Goal: Navigation & Orientation: Find specific page/section

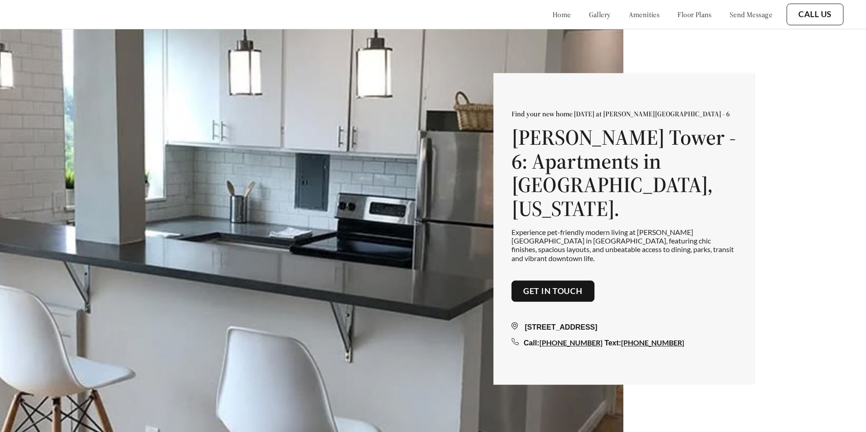
click at [363, 103] on img at bounding box center [311, 245] width 623 height 432
click at [629, 11] on link "amenities" at bounding box center [644, 14] width 31 height 9
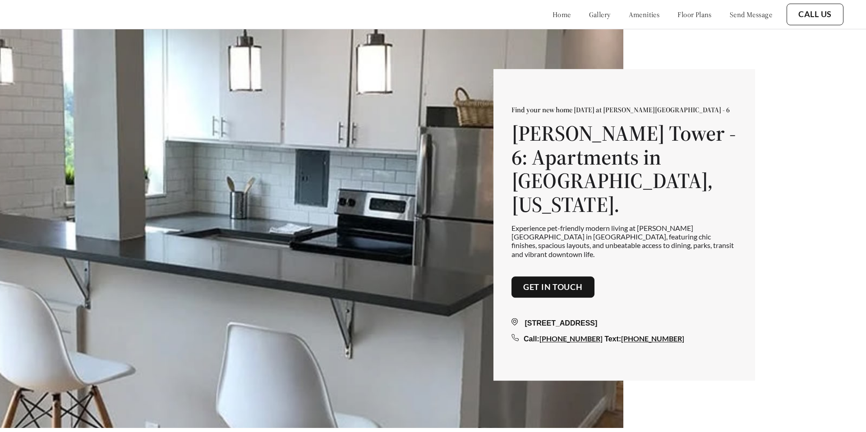
click at [630, 13] on link "amenities" at bounding box center [644, 14] width 31 height 9
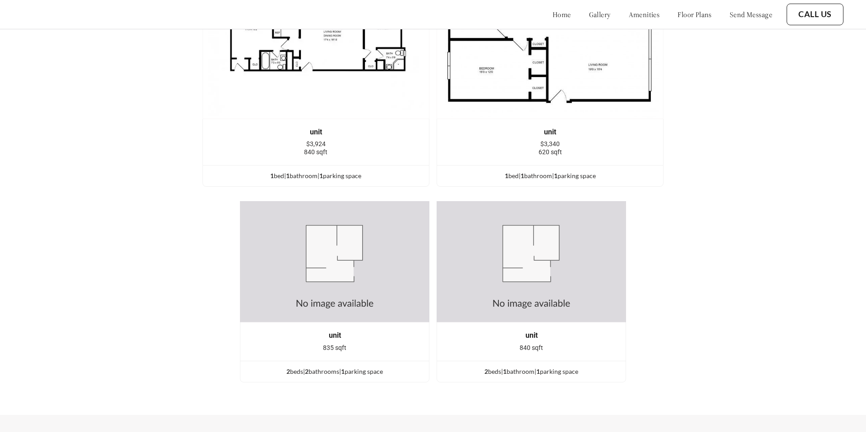
scroll to position [1595, 0]
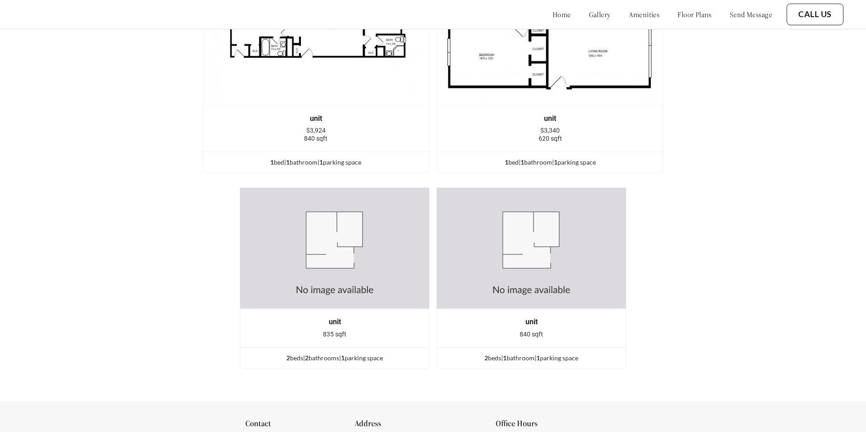
click at [681, 17] on link "floor plans" at bounding box center [695, 14] width 34 height 9
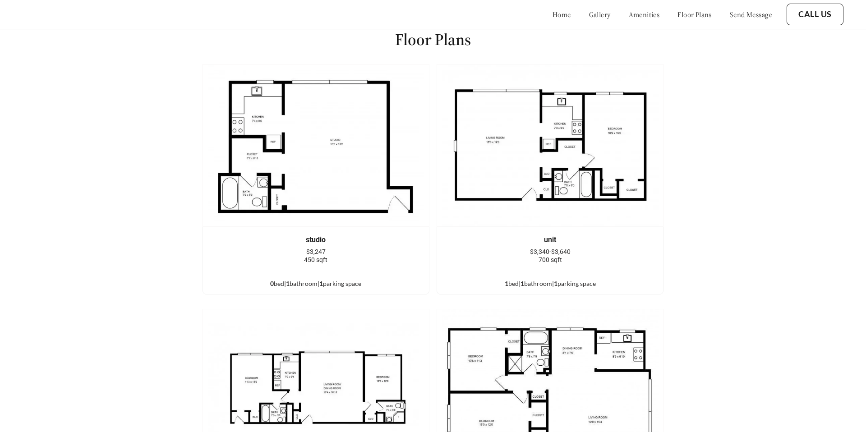
scroll to position [1223, 0]
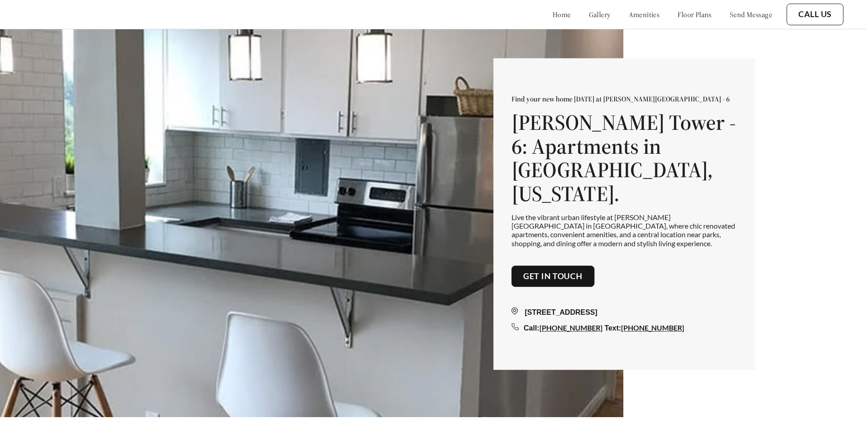
scroll to position [24, 0]
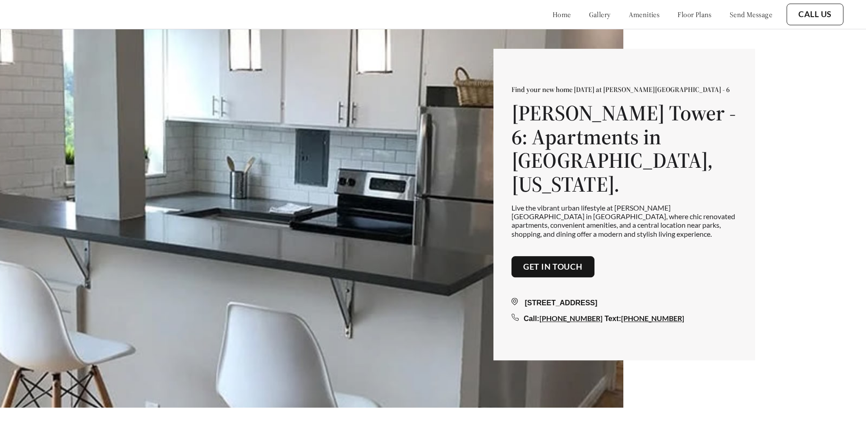
click at [633, 12] on link "amenities" at bounding box center [644, 14] width 31 height 9
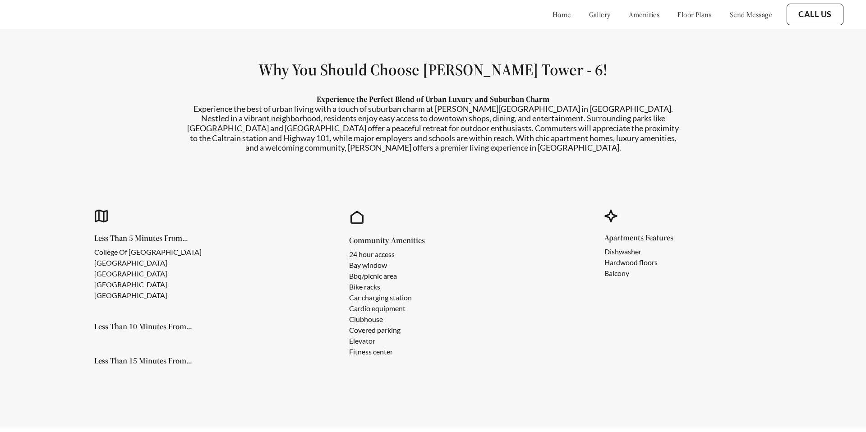
scroll to position [834, 0]
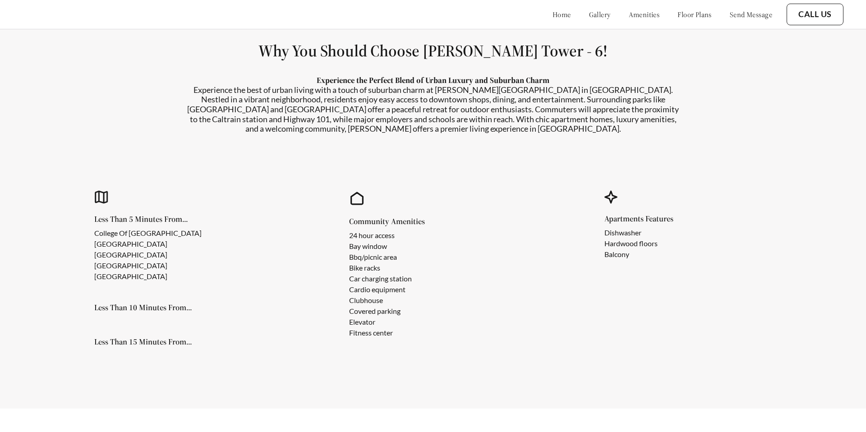
click at [687, 10] on link "floor plans" at bounding box center [695, 14] width 34 height 9
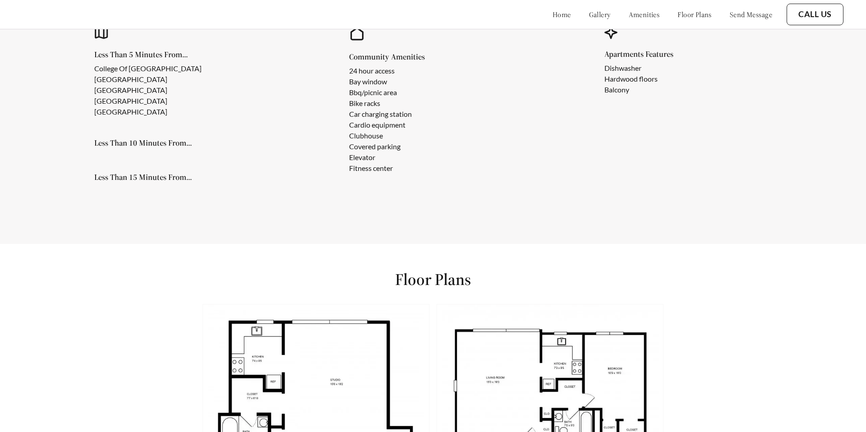
scroll to position [866, 0]
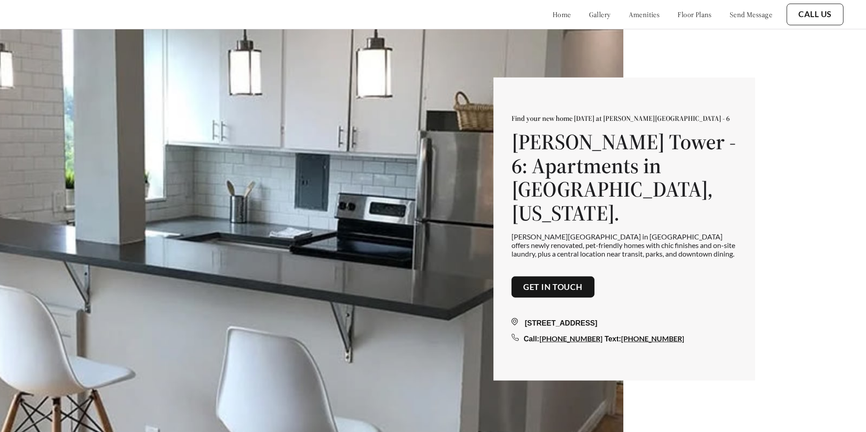
click at [635, 12] on link "amenities" at bounding box center [644, 14] width 31 height 9
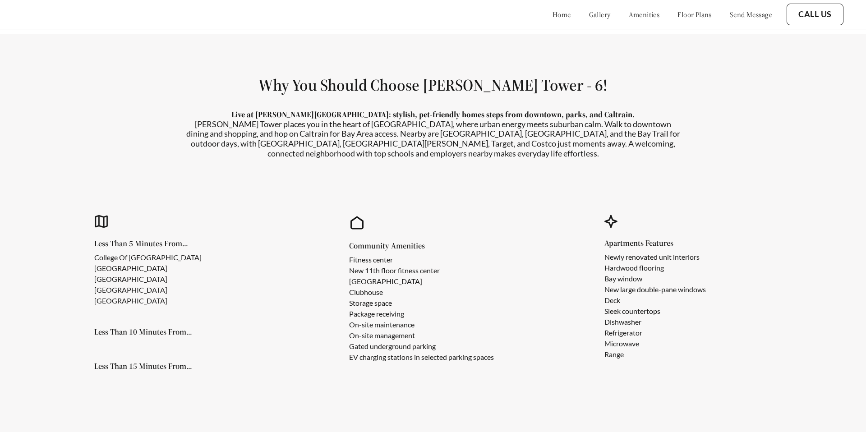
scroll to position [834, 0]
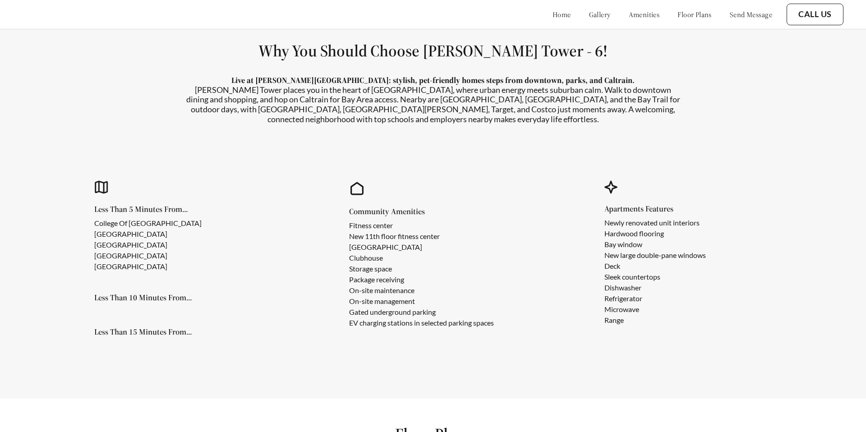
click at [678, 11] on link "floor plans" at bounding box center [695, 14] width 34 height 9
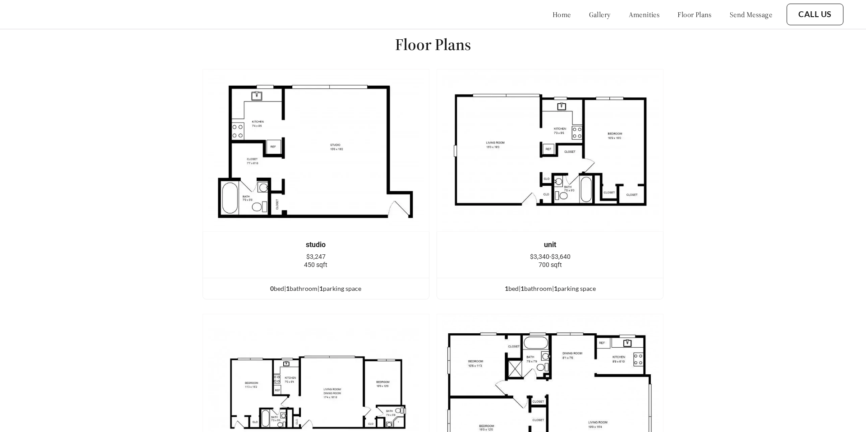
scroll to position [1232, 0]
